Goal: Information Seeking & Learning: Learn about a topic

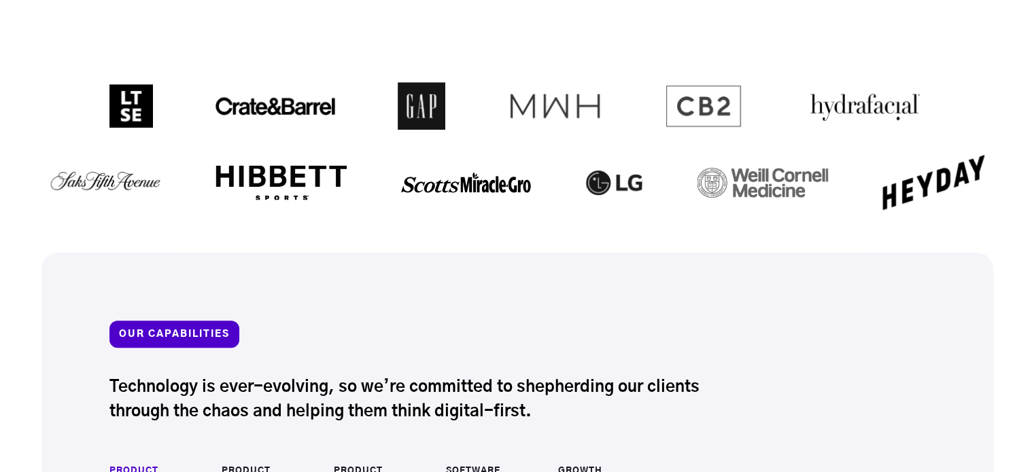
scroll to position [1292, 0]
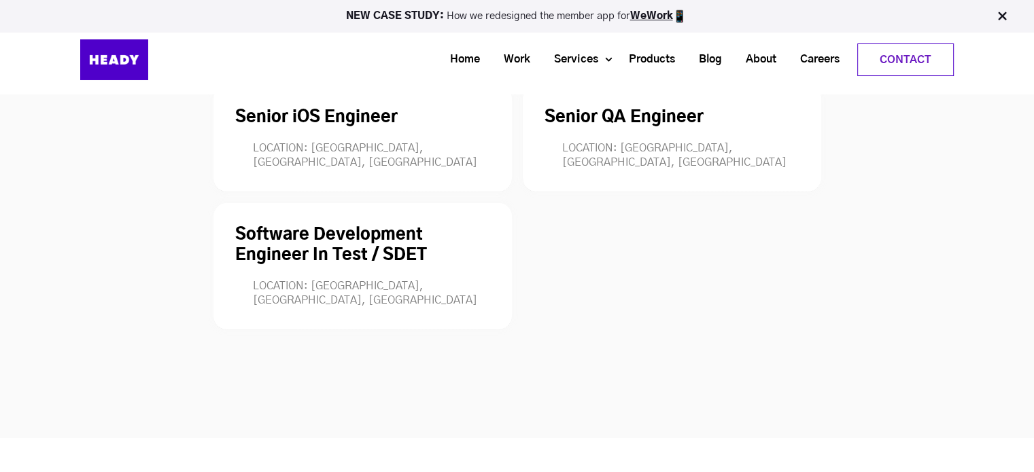
scroll to position [3738, 0]
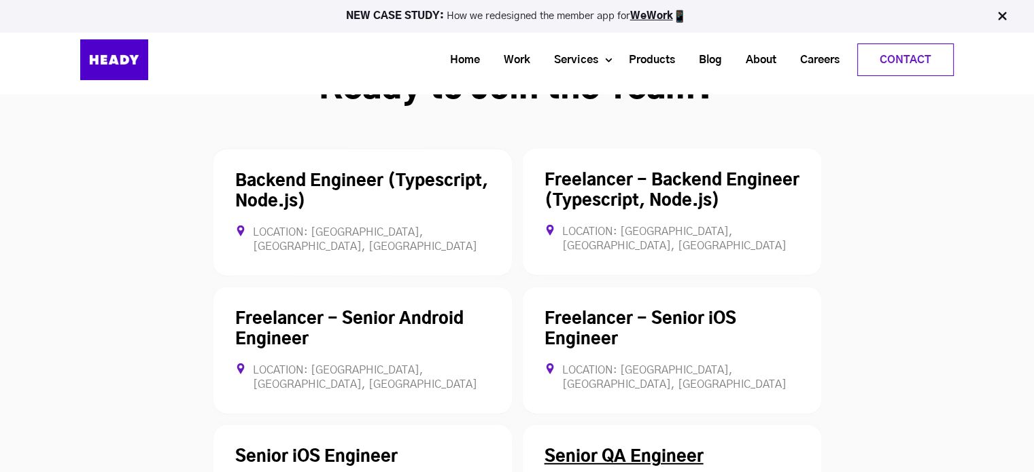
click at [604, 449] on link "Senior QA Engineer" at bounding box center [624, 457] width 159 height 16
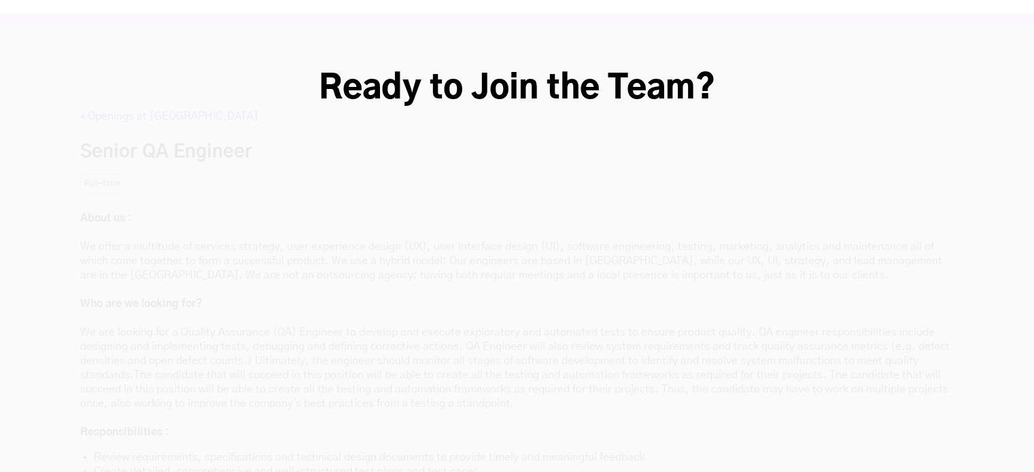
scroll to position [3779, 0]
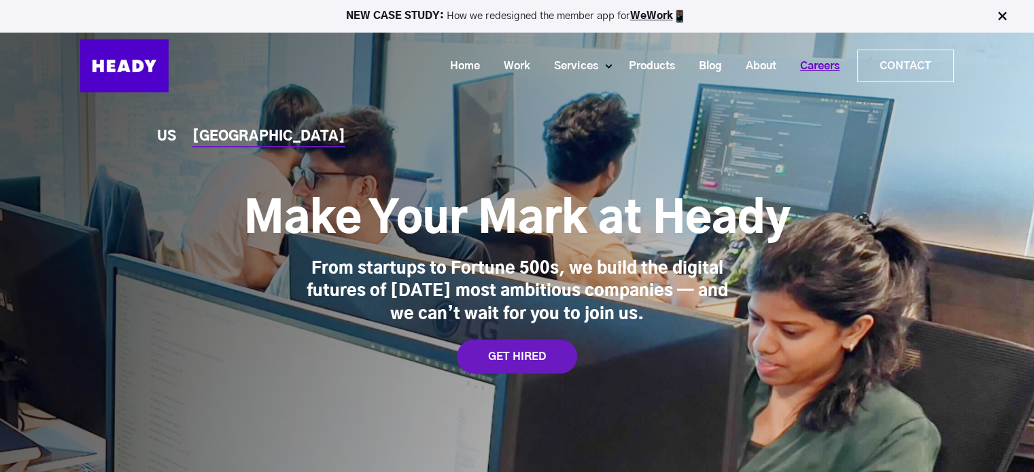
click at [791, 68] on link "Careers" at bounding box center [814, 66] width 63 height 25
